Goal: Task Accomplishment & Management: Complete application form

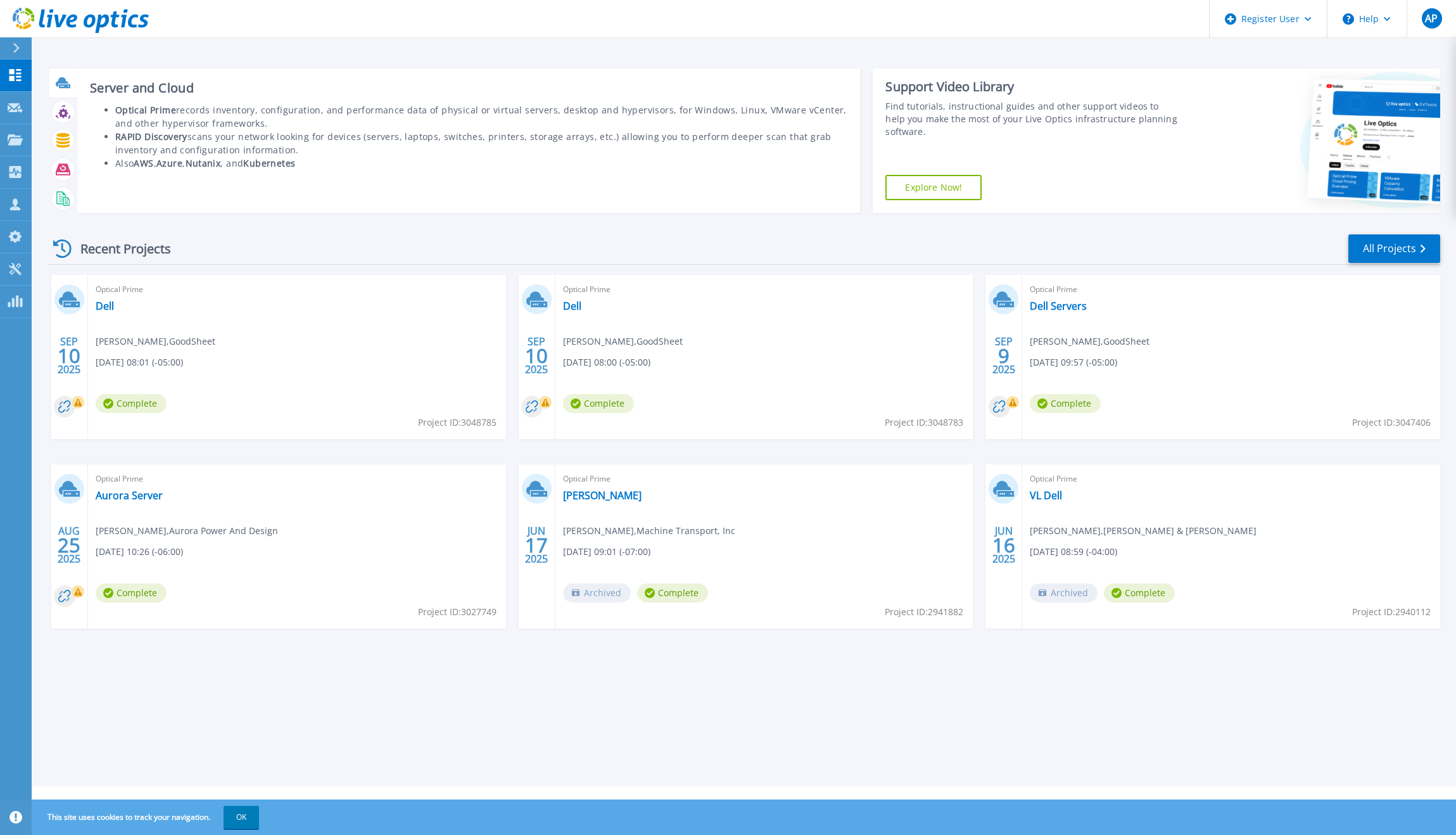
click at [60, 82] on icon at bounding box center [62, 81] width 13 height 9
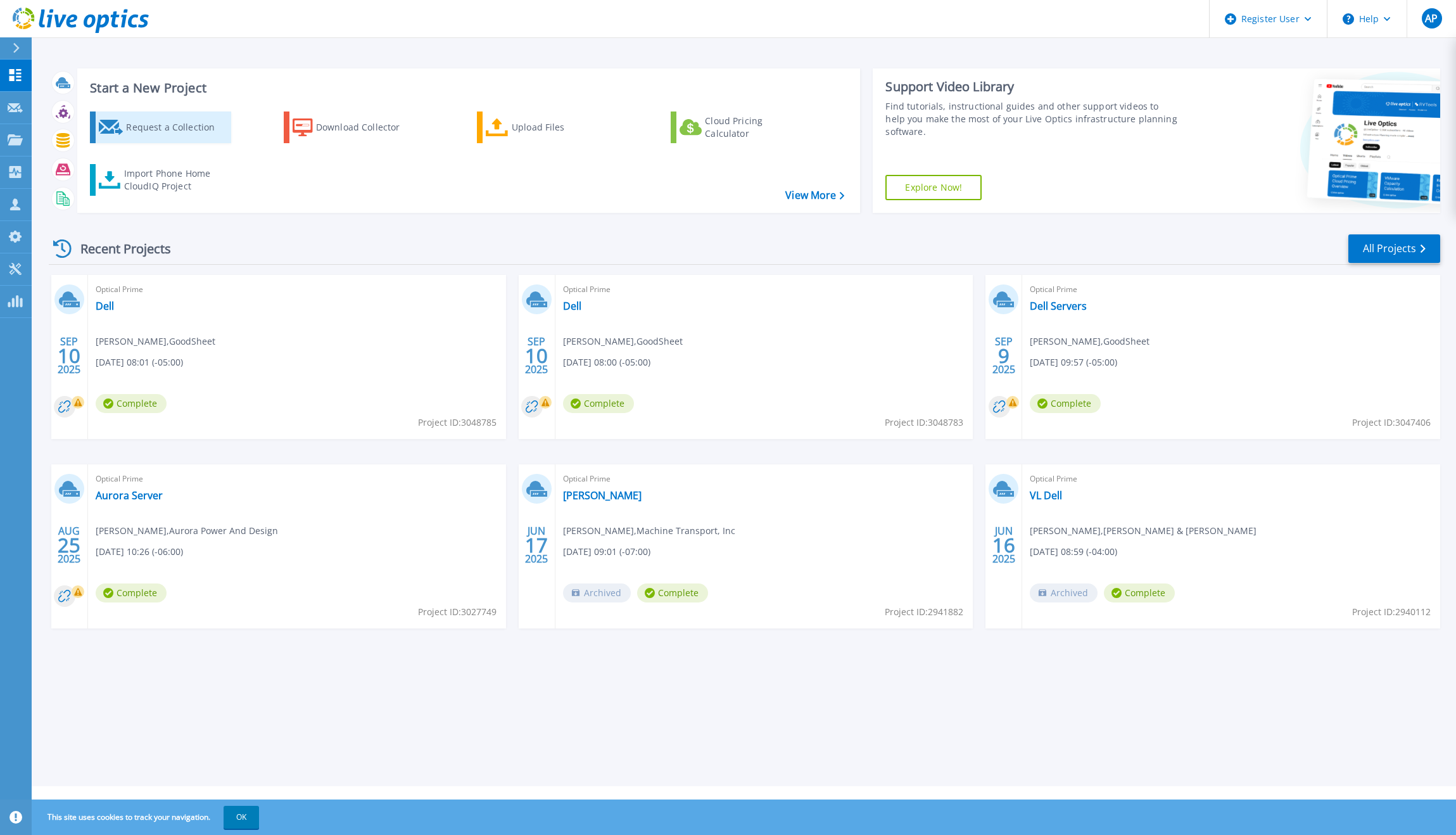
click at [166, 131] on div "Request a Collection" at bounding box center [176, 127] width 101 height 26
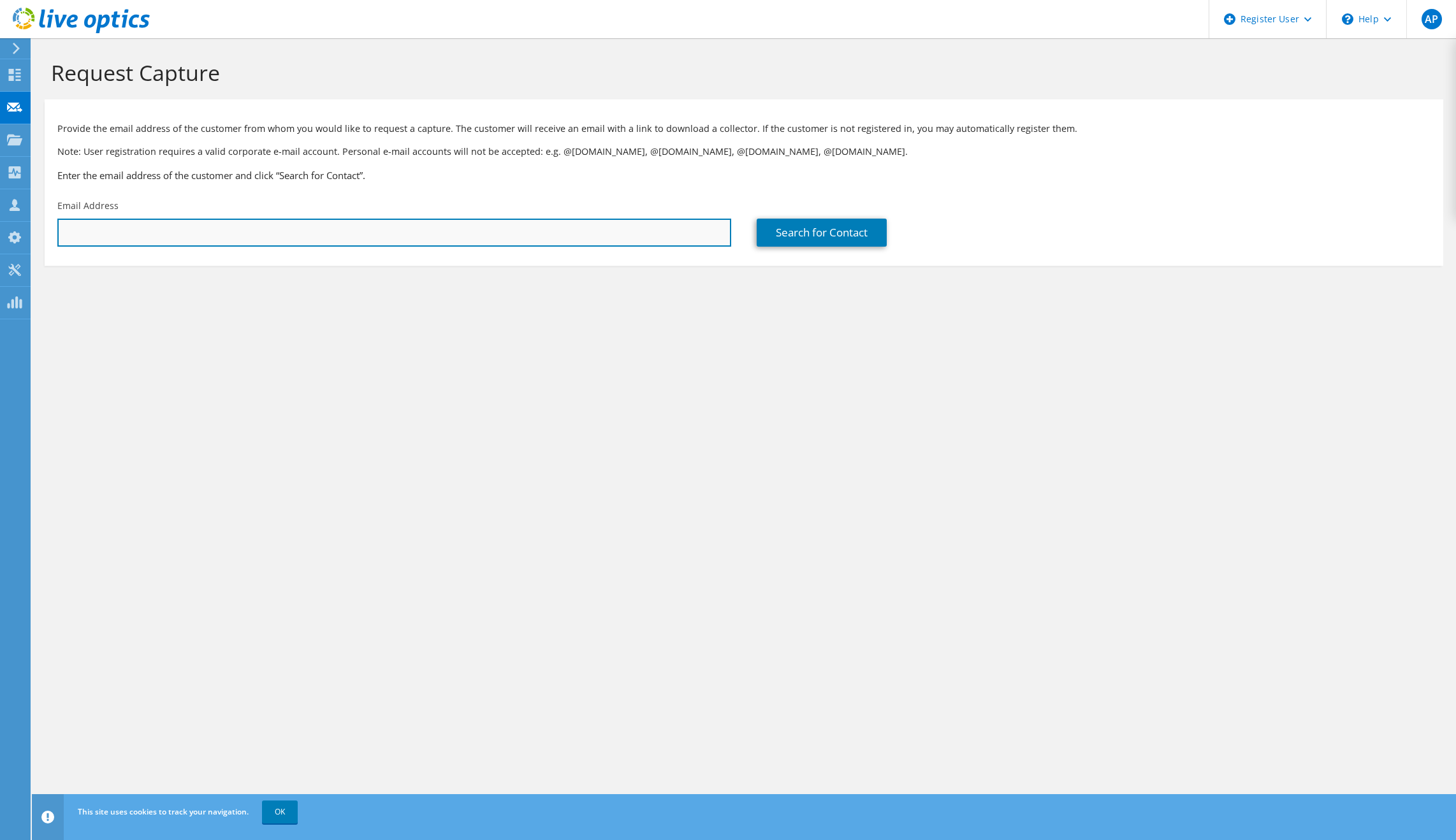
click at [182, 240] on input "text" at bounding box center [394, 232] width 674 height 28
paste input "[PERSON_NAME][EMAIL_ADDRESS][PERSON_NAME][DOMAIN_NAME]"
type input "[PERSON_NAME][EMAIL_ADDRESS][PERSON_NAME][DOMAIN_NAME]"
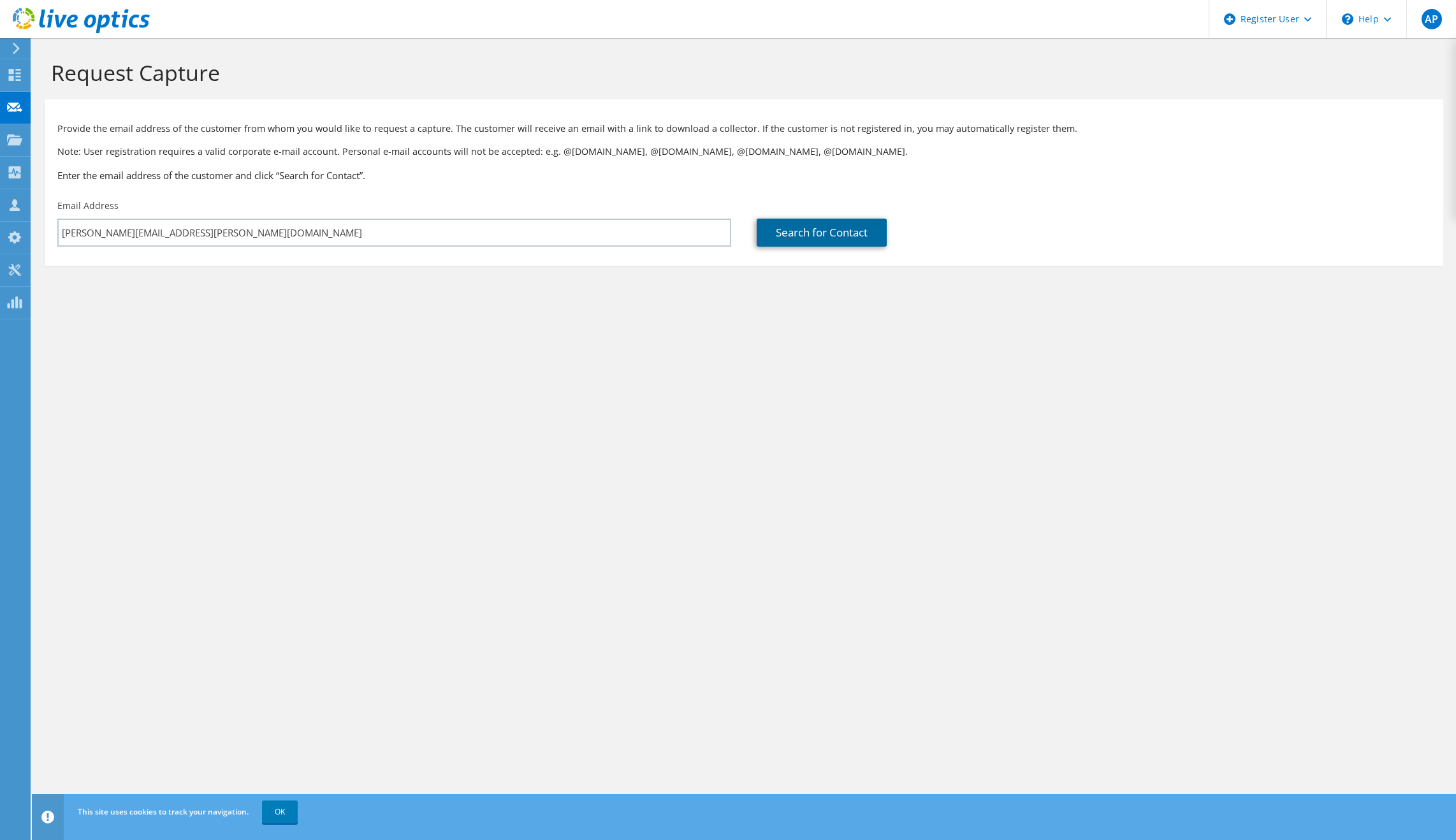
click at [833, 241] on link "Search for Contact" at bounding box center [821, 232] width 130 height 28
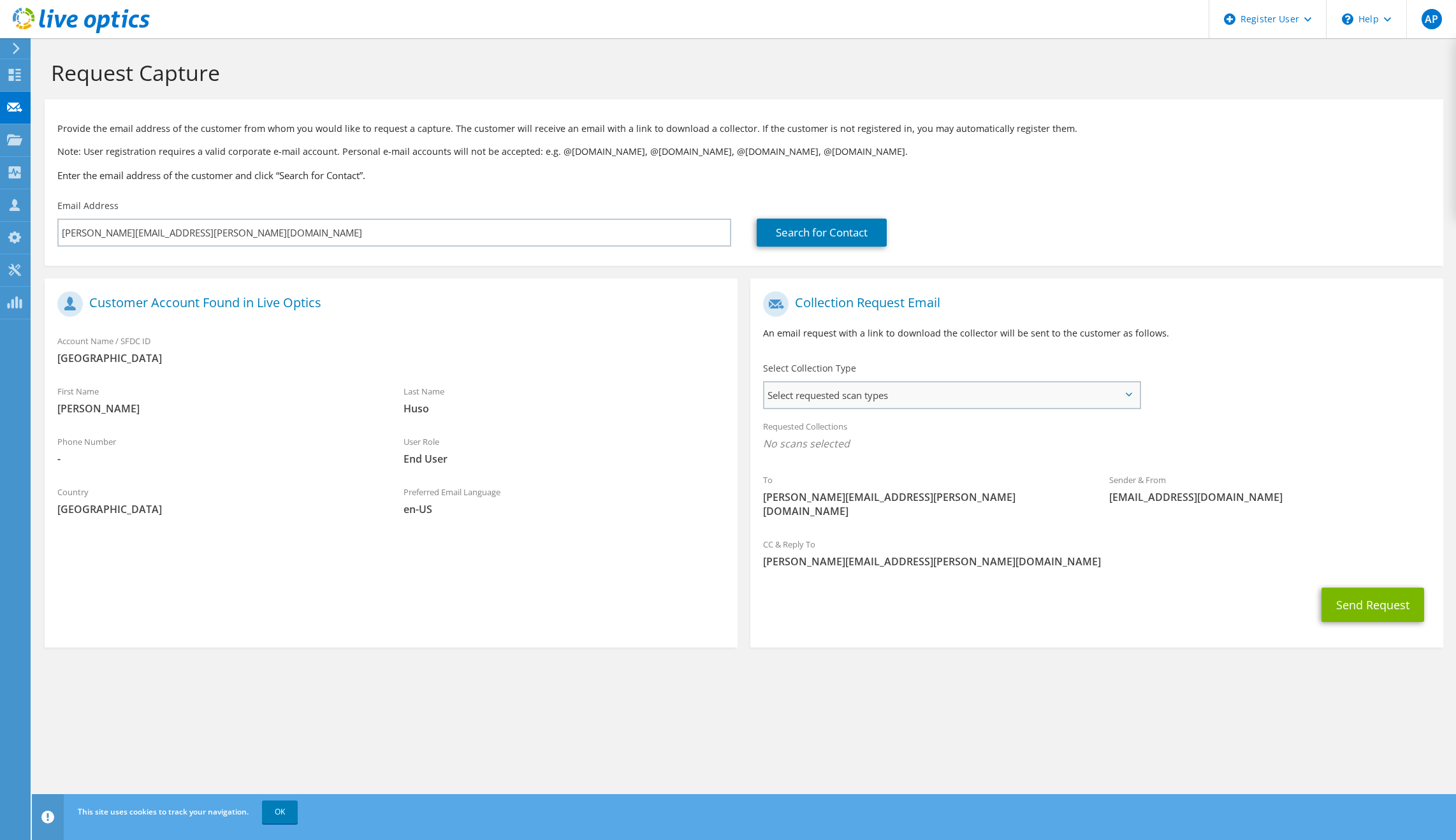
click at [963, 409] on div "Select requested scan types Server Virtualization Optical Prime AWS Nutanix SC" at bounding box center [951, 395] width 378 height 28
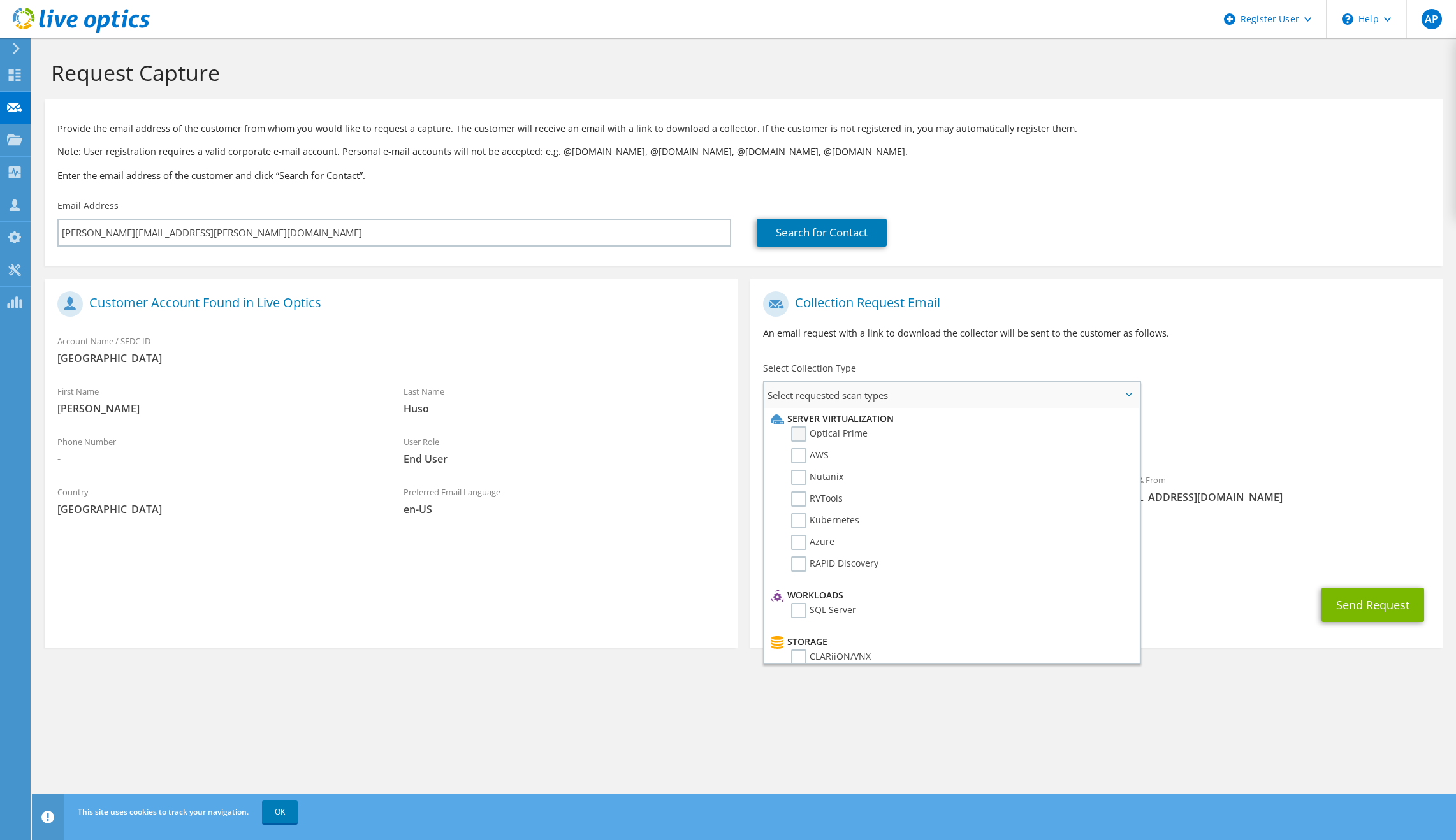
click at [855, 429] on label "Optical Prime" at bounding box center [829, 434] width 77 height 15
click at [0, 0] on input "Optical Prime" at bounding box center [0, 0] width 0 height 0
click at [1385, 607] on button "Send Request" at bounding box center [1372, 608] width 102 height 34
